Goal: Information Seeking & Learning: Learn about a topic

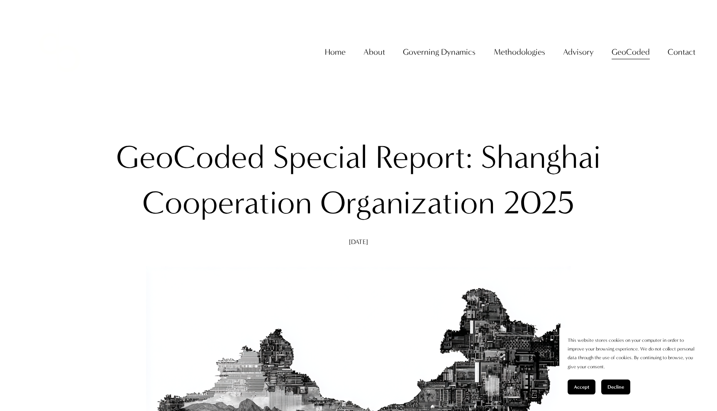
click at [659, 104] on div "Skip to Content Home About About The Firm" at bounding box center [358, 52] width 717 height 105
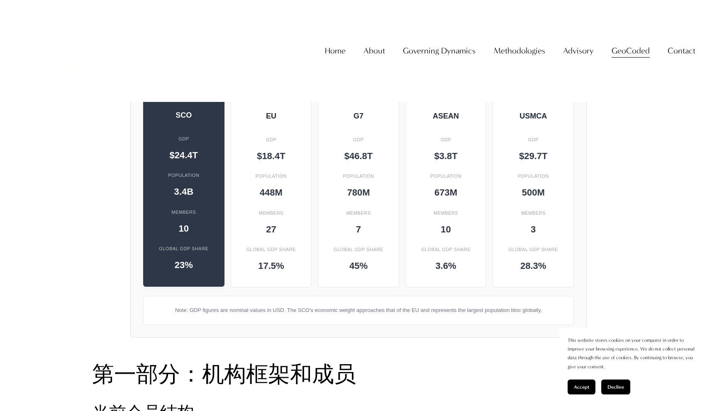
scroll to position [777, 0]
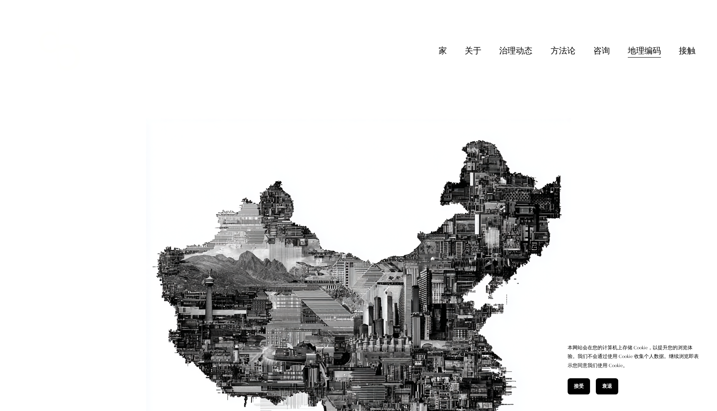
scroll to position [68, 0]
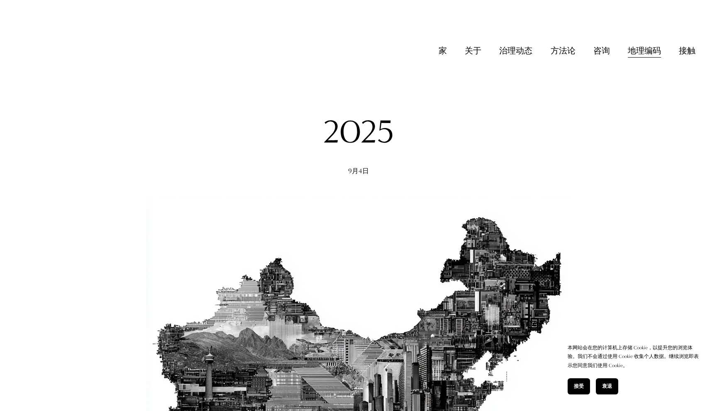
click at [440, 56] on font "家" at bounding box center [442, 51] width 8 height 10
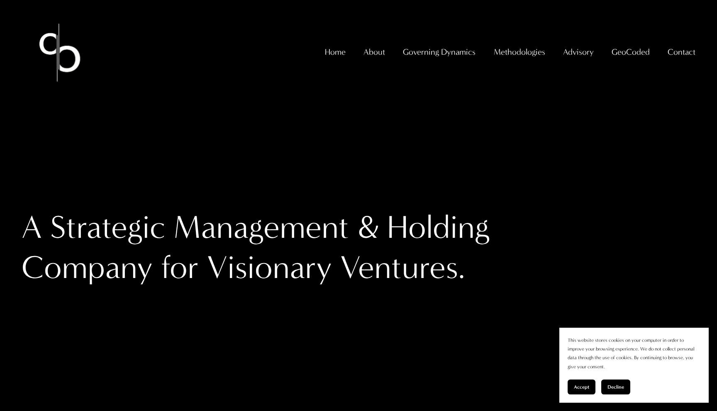
click at [460, 186] on div "A Strategic Management & Holding Company for Visionary Ventures." at bounding box center [358, 247] width 717 height 268
click at [0, 0] on span "GeoCoded Special Reports" at bounding box center [0, 0] width 0 height 0
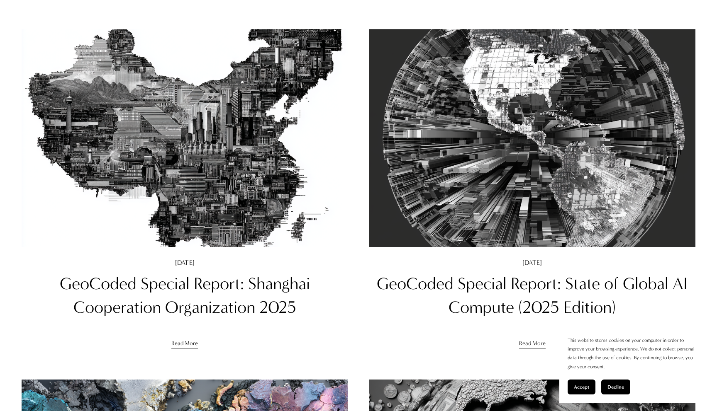
scroll to position [108, 0]
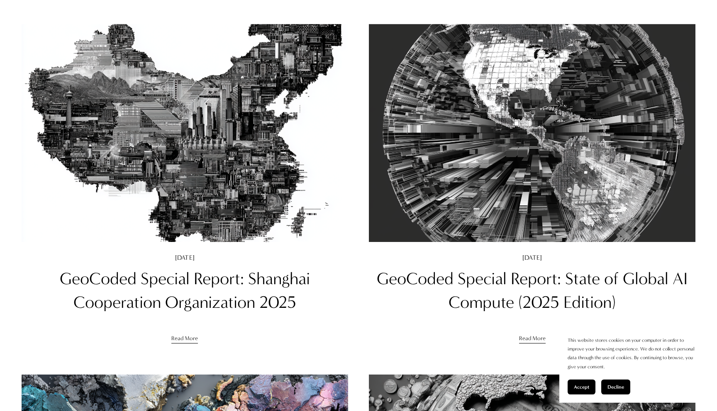
click at [222, 157] on img at bounding box center [185, 133] width 330 height 220
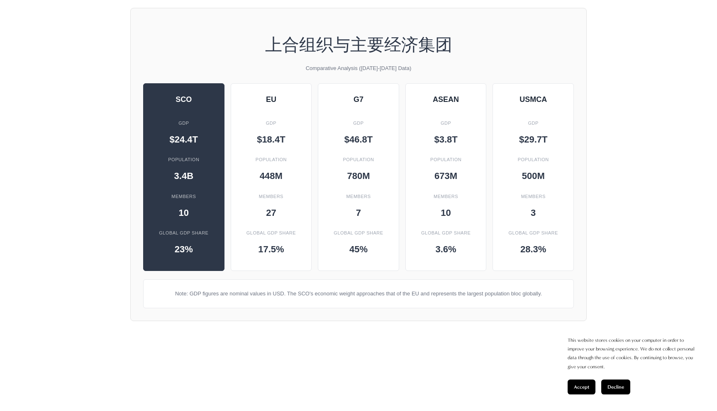
scroll to position [1075, 0]
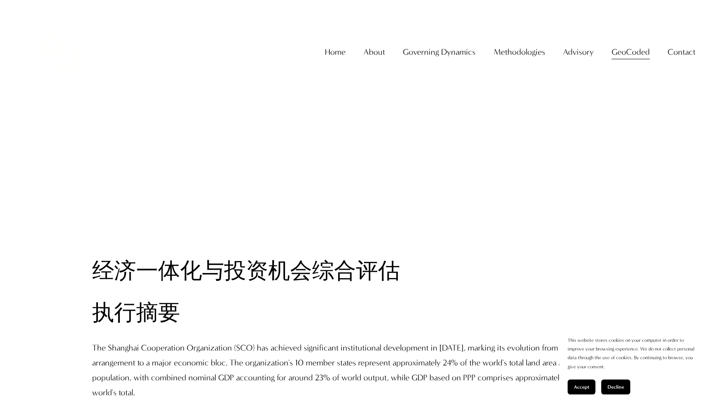
scroll to position [651, 0]
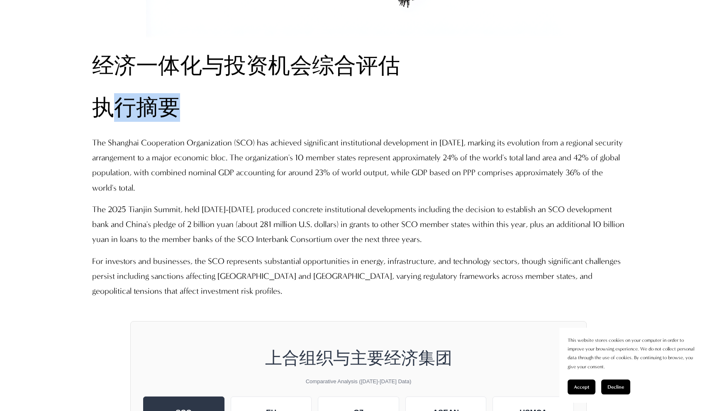
drag, startPoint x: 180, startPoint y: 112, endPoint x: 116, endPoint y: 105, distance: 64.3
click at [116, 105] on font "执行摘要" at bounding box center [136, 108] width 88 height 26
click at [160, 121] on h2 "执行摘要" at bounding box center [358, 107] width 532 height 29
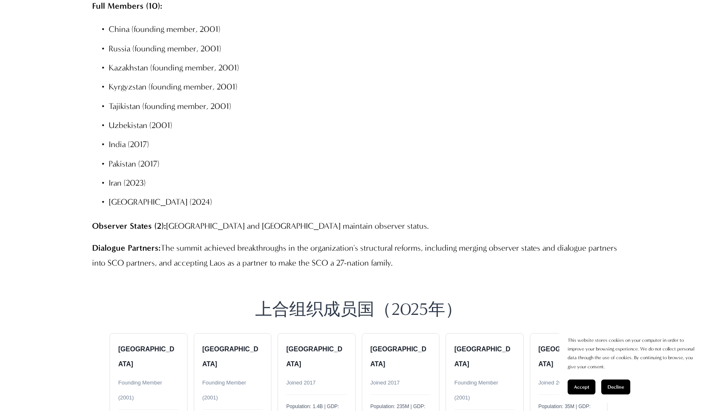
scroll to position [1447, 0]
